Goal: Answer question/provide support: Answer question/provide support

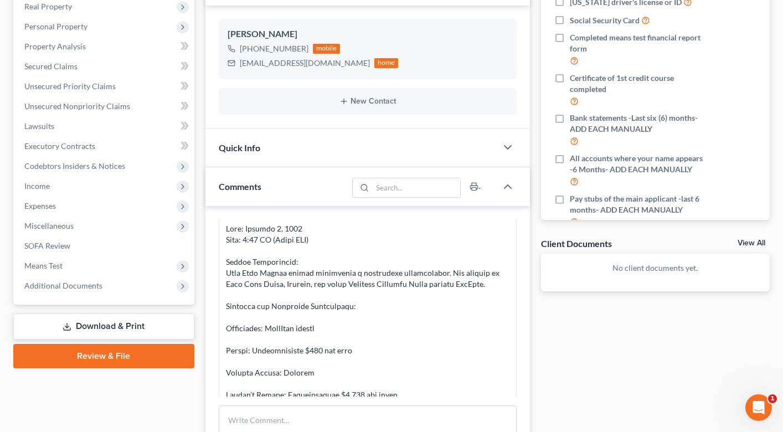
scroll to position [436, 0]
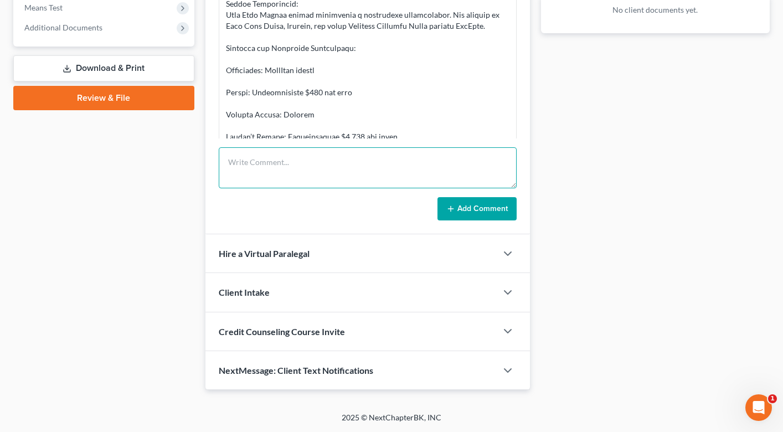
click at [253, 156] on textarea at bounding box center [368, 167] width 298 height 41
click at [243, 160] on textarea "hey hve food stamps." at bounding box center [368, 167] width 298 height 41
click at [226, 164] on textarea "hey have food stamps." at bounding box center [368, 167] width 298 height 41
click at [316, 161] on textarea "they have food stamps." at bounding box center [368, 167] width 298 height 41
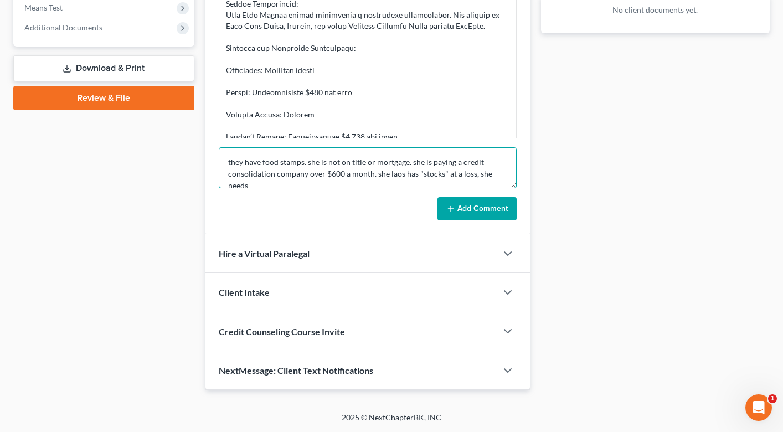
scroll to position [3, 0]
drag, startPoint x: 387, startPoint y: 172, endPoint x: 401, endPoint y: 173, distance: 13.9
click at [401, 173] on textarea "they have food stamps. she is not on title or mortgage. she is paying a credit …" at bounding box center [368, 167] width 298 height 41
click at [331, 184] on textarea "they have food stamps. she is not on title or mortgage. she is paying a credit …" at bounding box center [368, 167] width 298 height 41
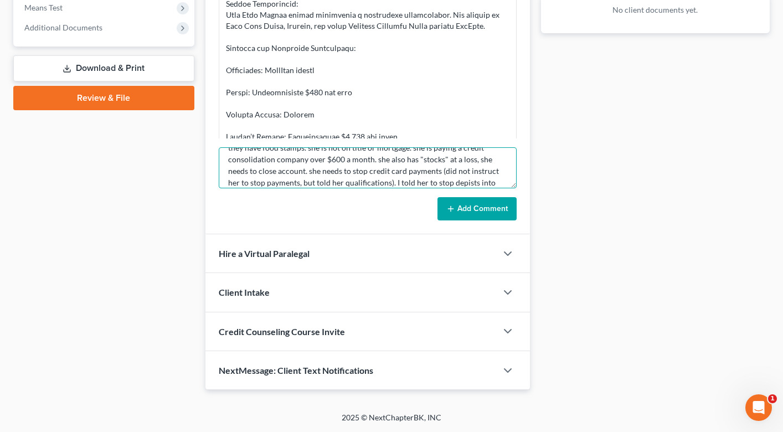
scroll to position [26, 0]
click at [453, 173] on textarea "they have food stamps. she is not on title or mortgage. she is paying a credit …" at bounding box center [368, 167] width 298 height 41
click at [305, 182] on textarea "they have food stamps. she is not on title or mortgage. she is paying a credit …" at bounding box center [368, 167] width 298 height 41
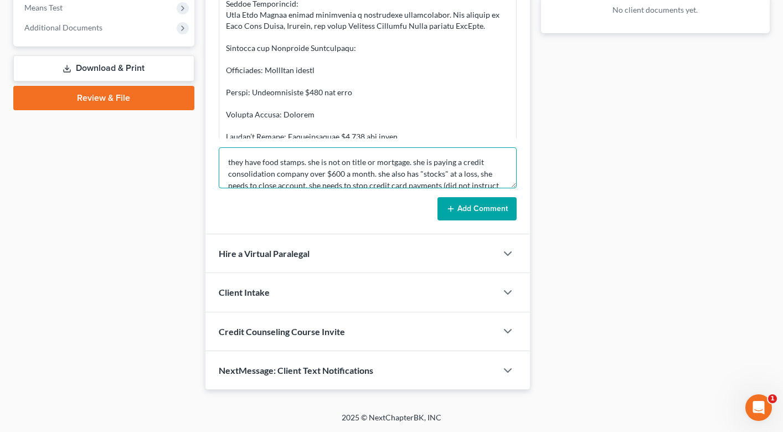
scroll to position [46, 0]
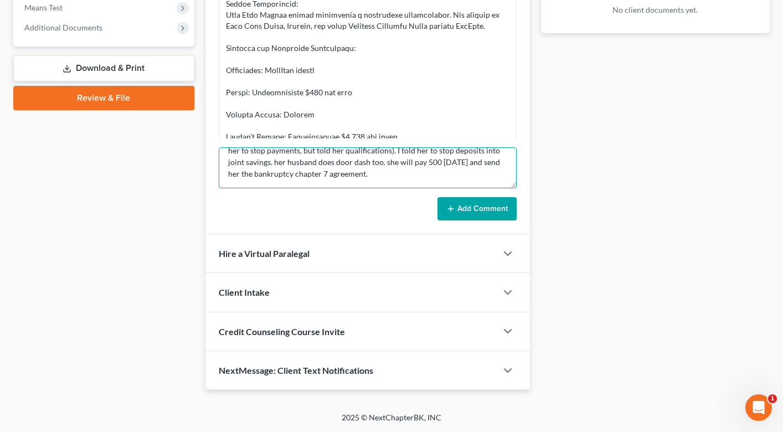
type textarea "they have food stamps. she is not on title or mortgage. she is paying a credit …"
click at [469, 207] on button "Add Comment" at bounding box center [476, 208] width 79 height 23
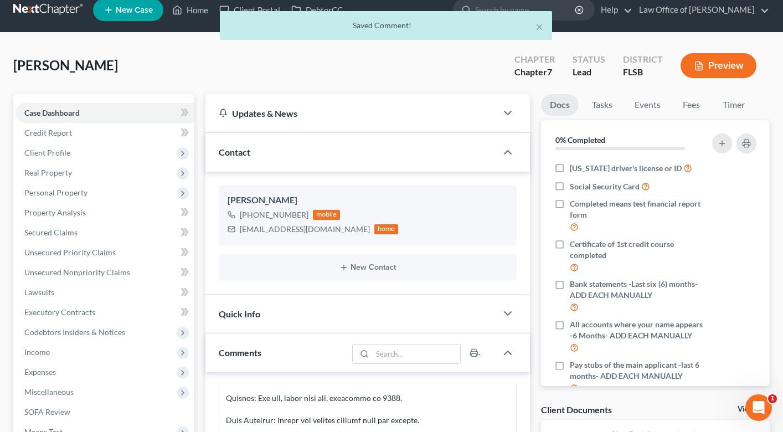
scroll to position [0, 0]
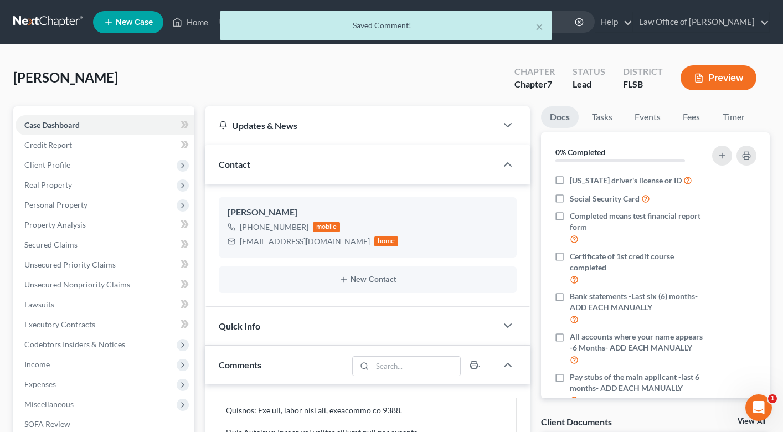
click at [194, 20] on div "× Saved Comment!" at bounding box center [385, 28] width 783 height 34
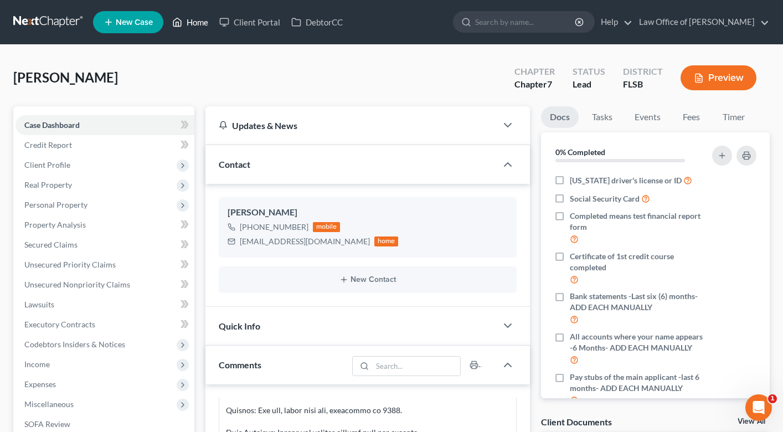
click at [196, 26] on link "Home" at bounding box center [190, 22] width 47 height 20
